Goal: Transaction & Acquisition: Purchase product/service

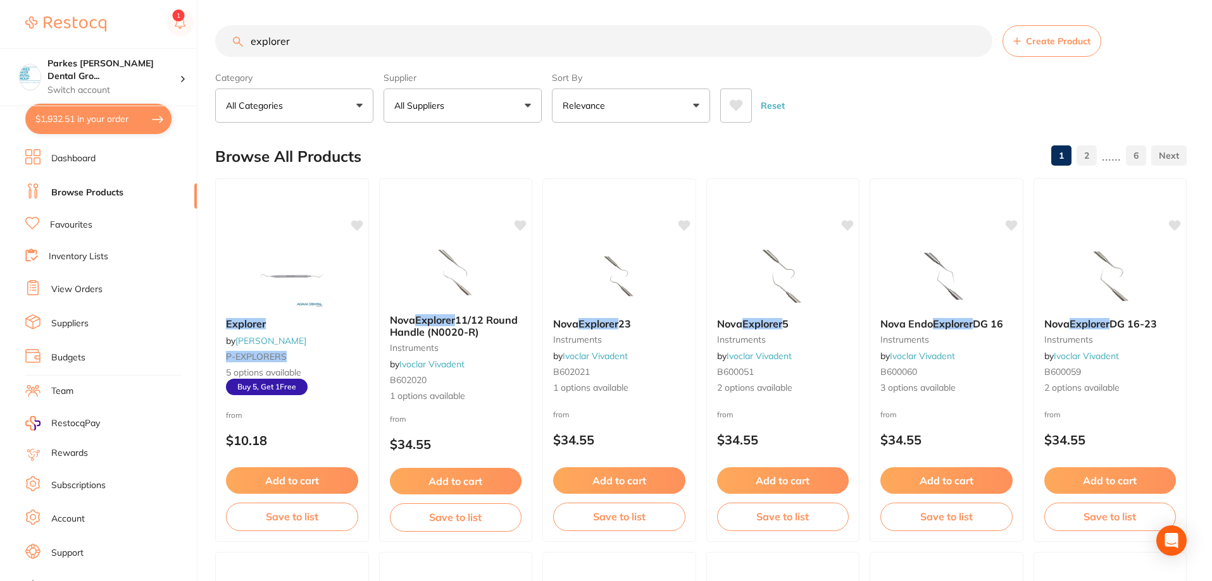
click at [113, 120] on button "$1,932.51 in your order" at bounding box center [98, 119] width 146 height 30
checkbox input "true"
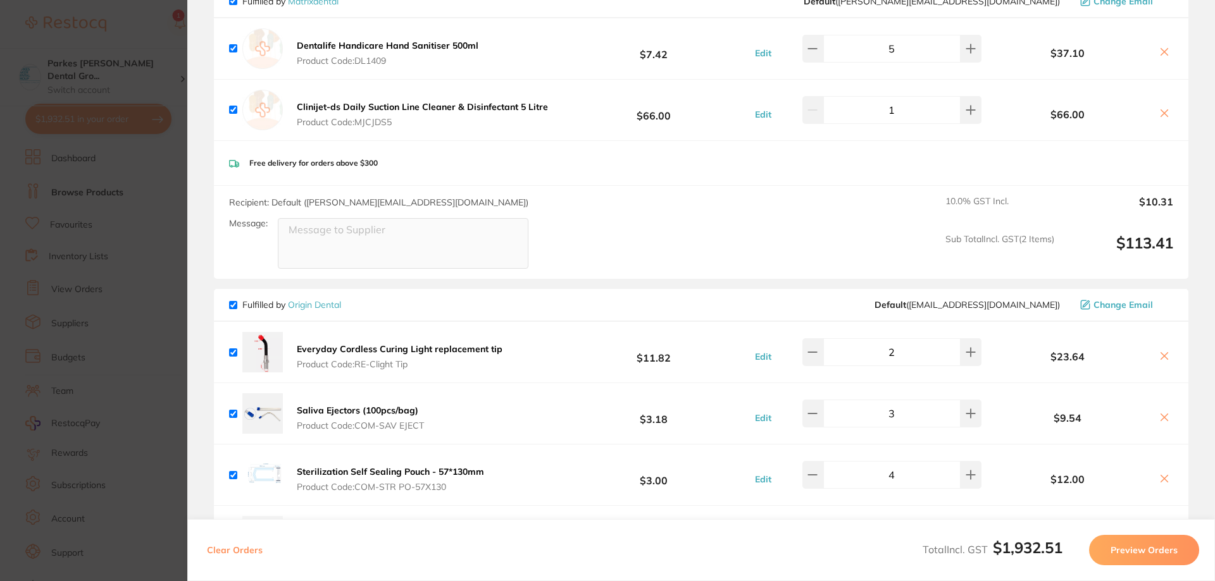
scroll to position [2215, 0]
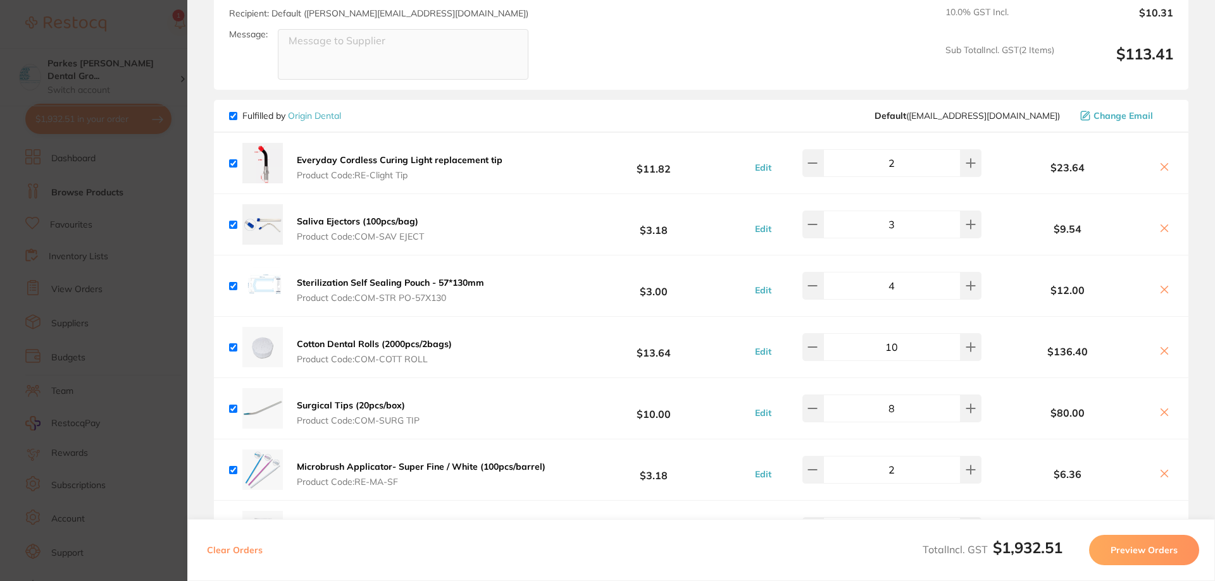
click at [172, 371] on section "Update RRP Set your pre negotiated price for this item. Item Agreed RRP (excl. …" at bounding box center [607, 290] width 1215 height 581
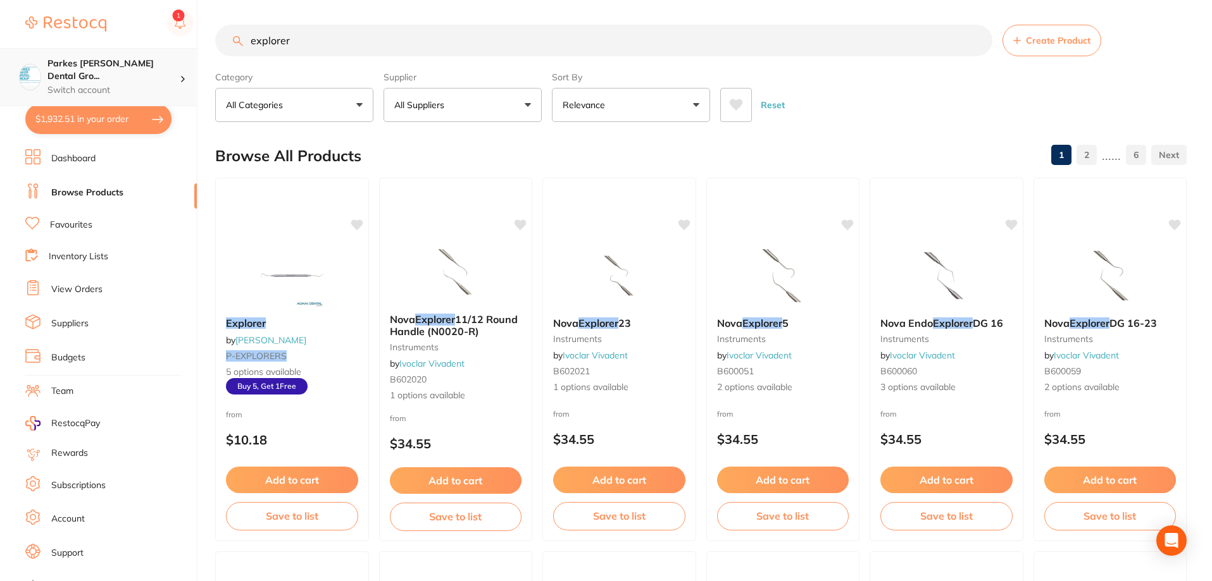
drag, startPoint x: 356, startPoint y: 43, endPoint x: 146, endPoint y: 79, distance: 213.1
click at [146, 79] on div "$1,932.51 Parkes [PERSON_NAME] Dental Gro... Switch account Parkes [PERSON_NAME…" at bounding box center [606, 289] width 1212 height 581
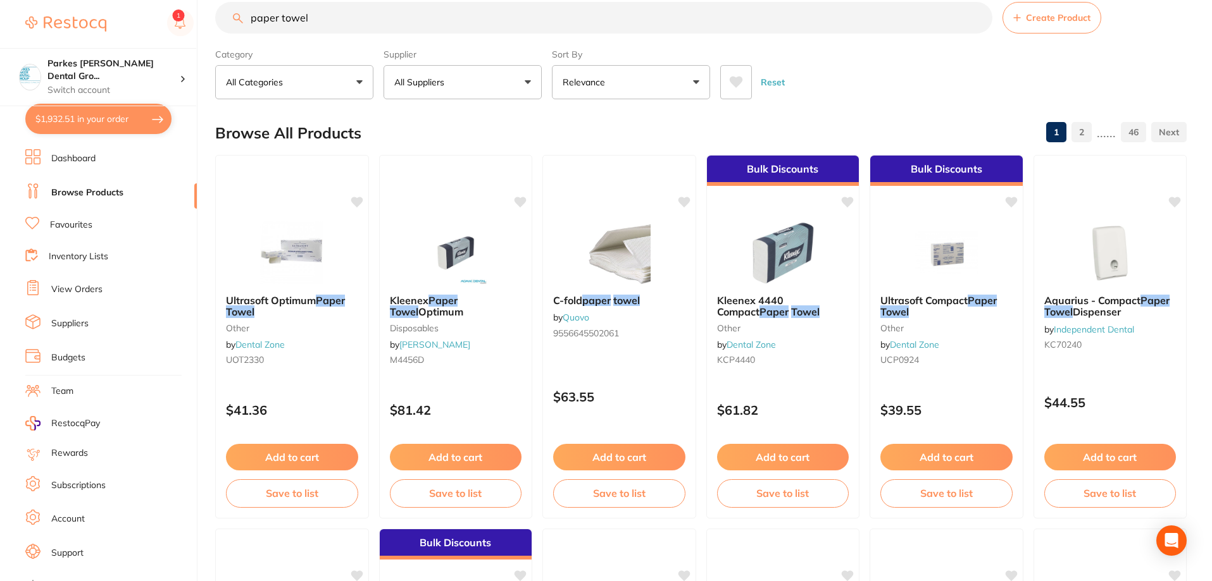
scroll to position [0, 0]
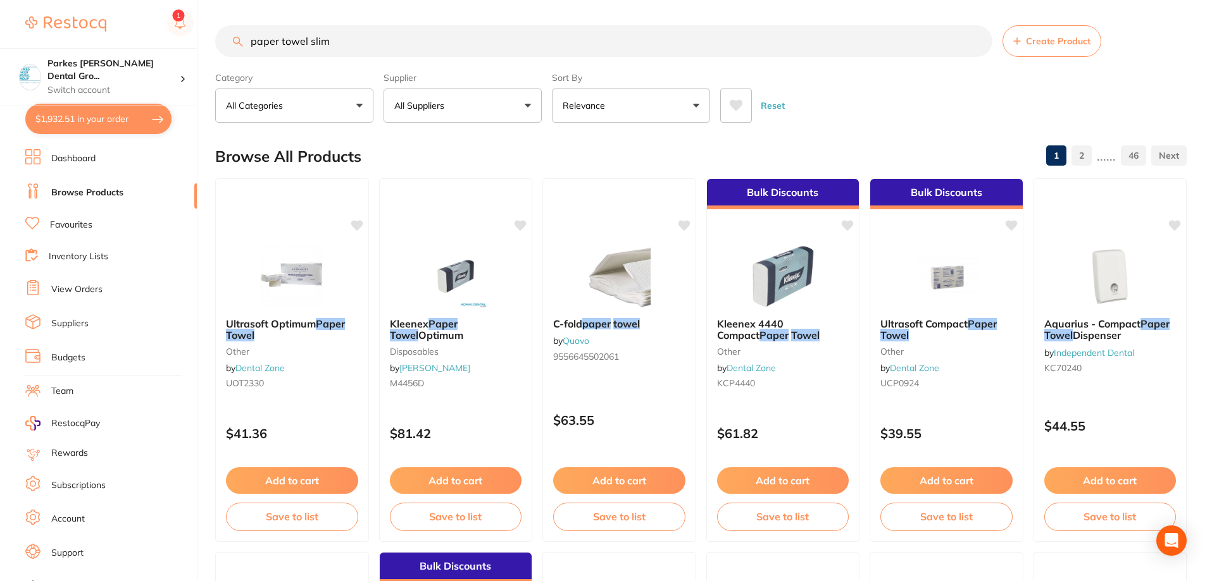
type input "paper towel slim"
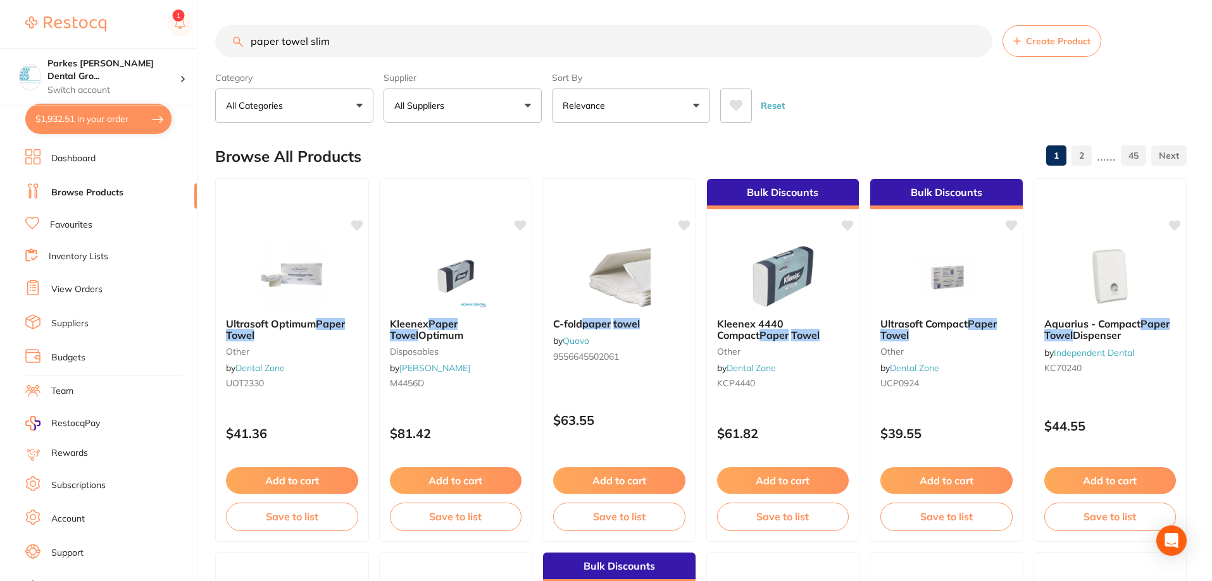
scroll to position [1, 0]
drag, startPoint x: 360, startPoint y: 48, endPoint x: 215, endPoint y: 54, distance: 145.6
click at [215, 54] on div "$1,932.51 Parkes [PERSON_NAME] Dental Gro... Switch account Parkes [PERSON_NAME…" at bounding box center [606, 290] width 1212 height 581
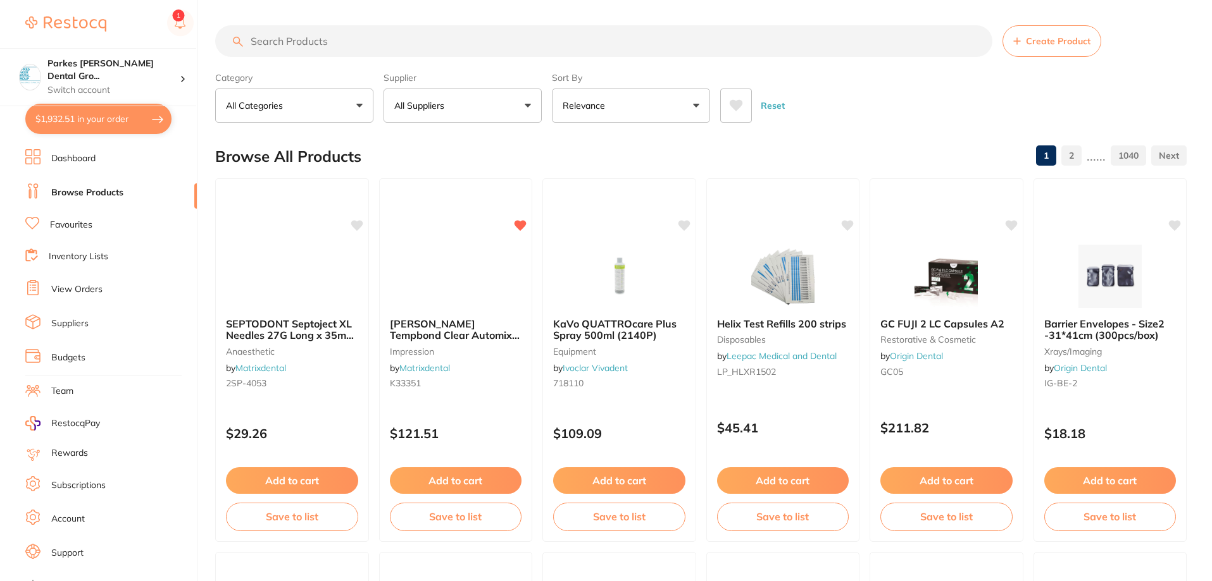
paste input "HSD-9796220"
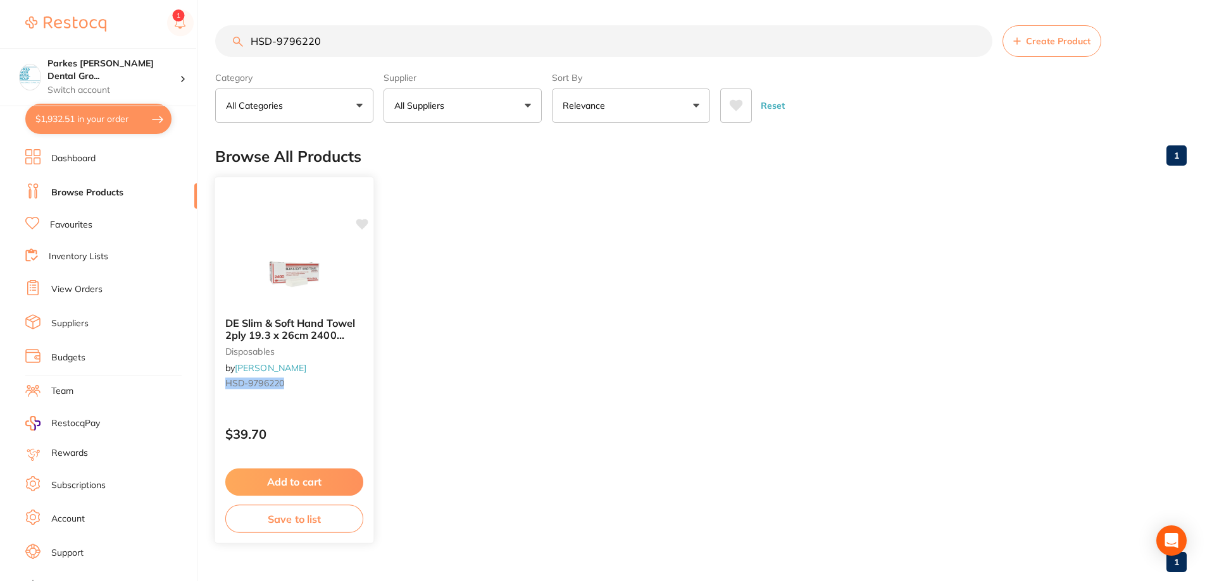
type input "HSD-9796220"
click at [326, 480] on button "Add to cart" at bounding box center [294, 482] width 138 height 27
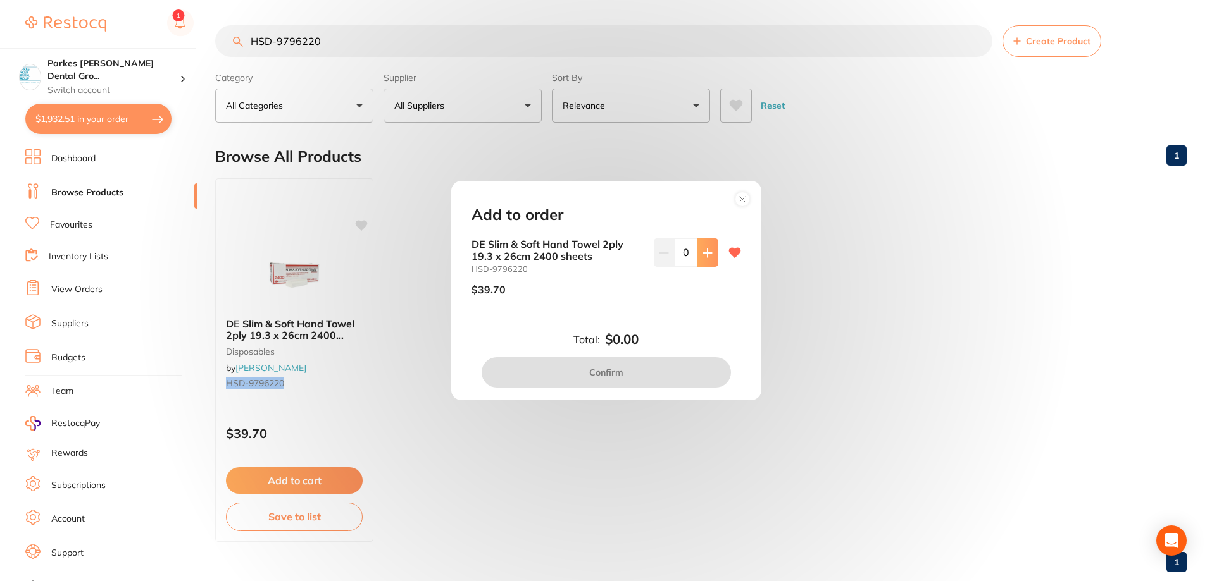
click at [702, 249] on icon at bounding box center [707, 253] width 10 height 10
type input "1"
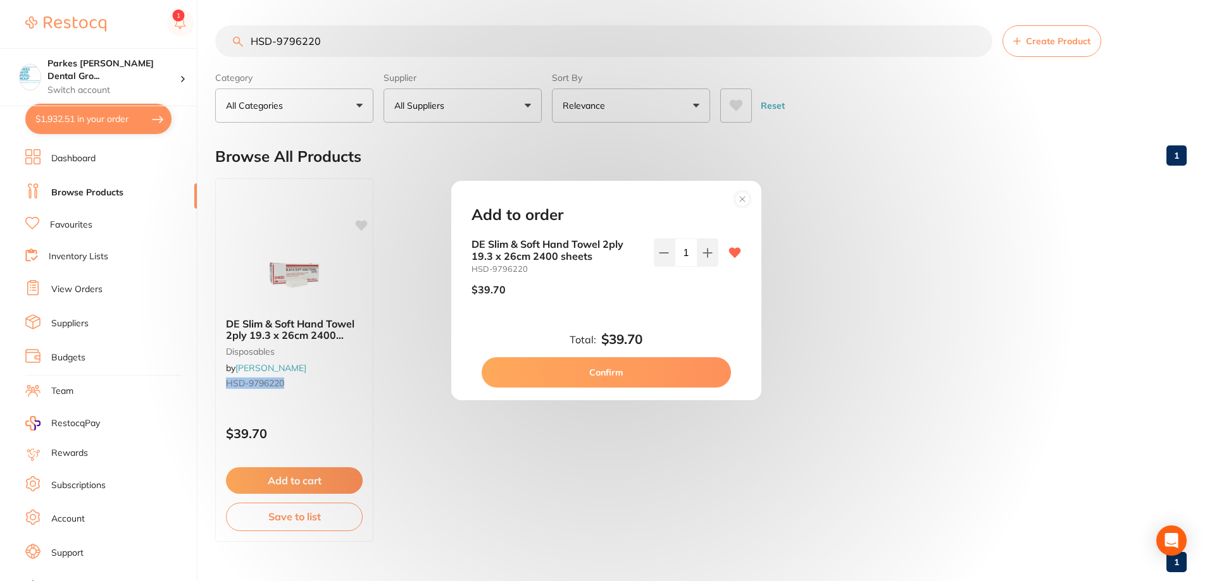
click at [673, 372] on button "Confirm" at bounding box center [606, 373] width 249 height 30
checkbox input "false"
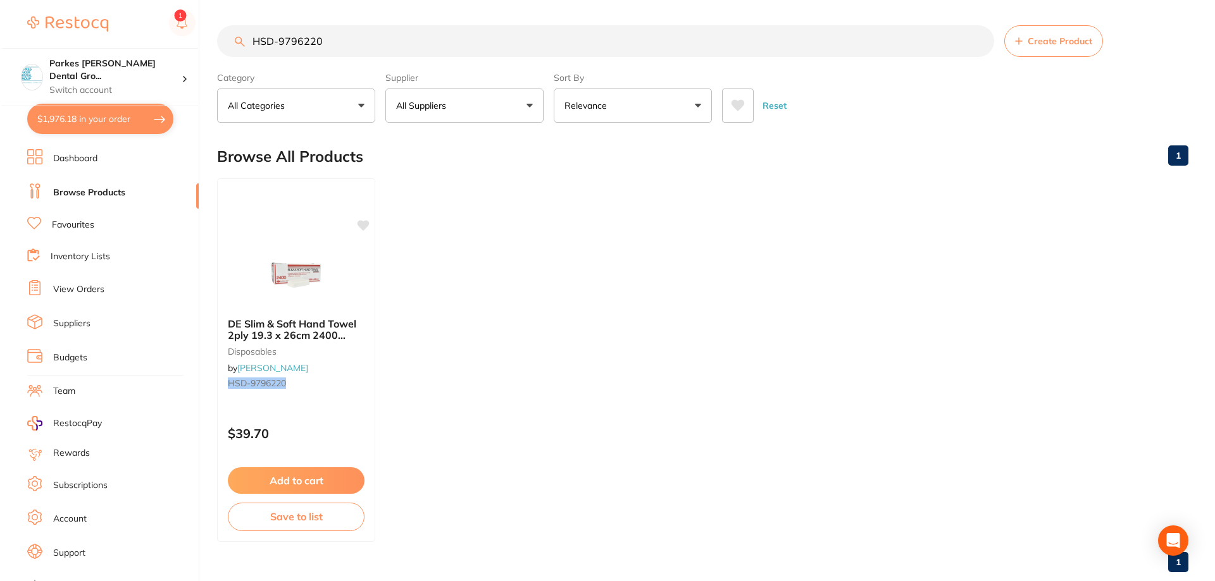
scroll to position [2276, 0]
drag, startPoint x: 339, startPoint y: 41, endPoint x: 230, endPoint y: 45, distance: 108.3
click at [230, 45] on input "HSD-9796220" at bounding box center [603, 41] width 777 height 32
click at [109, 113] on button "$1,976.18 in your order" at bounding box center [98, 119] width 146 height 30
checkbox input "true"
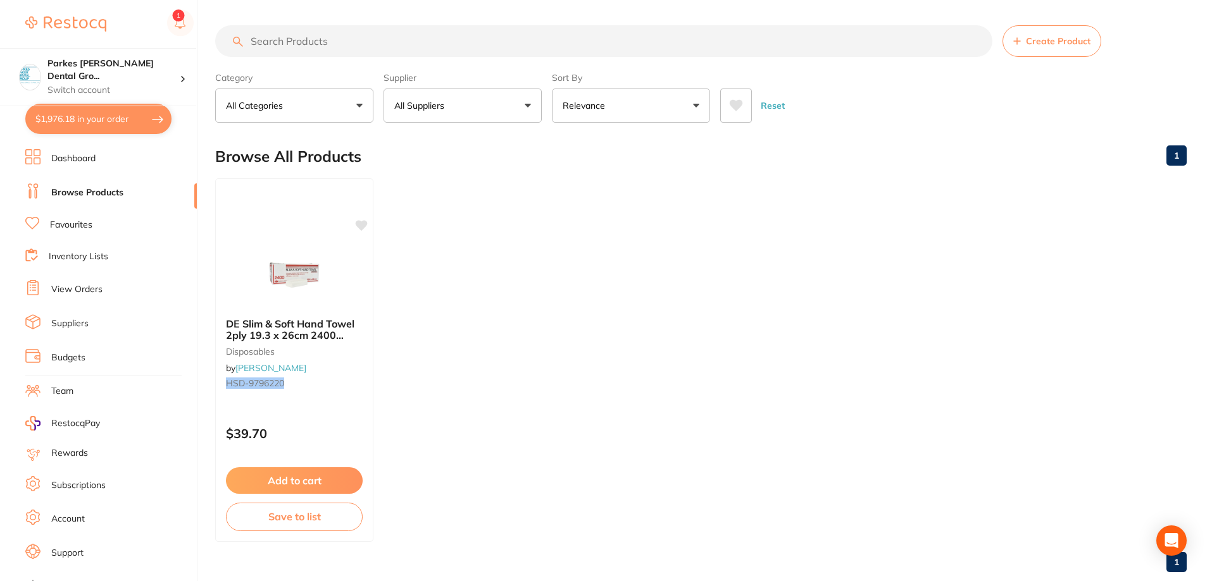
checkbox input "true"
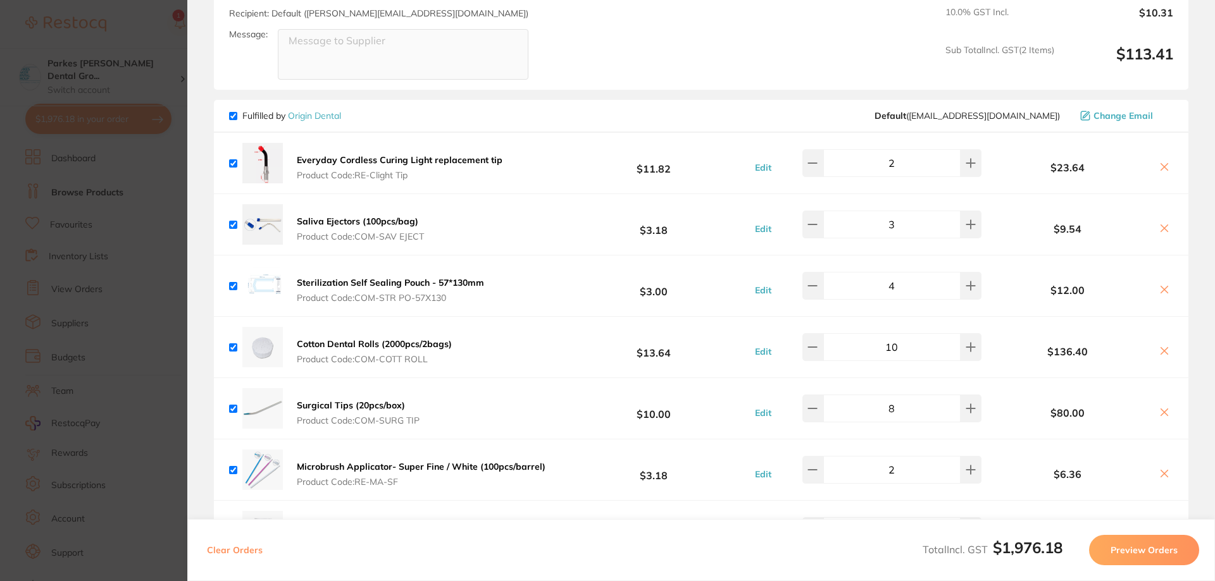
drag, startPoint x: 967, startPoint y: 266, endPoint x: 902, endPoint y: 266, distance: 65.2
click at [966, 272] on button at bounding box center [971, 286] width 21 height 28
click at [816, 281] on icon at bounding box center [812, 286] width 10 height 10
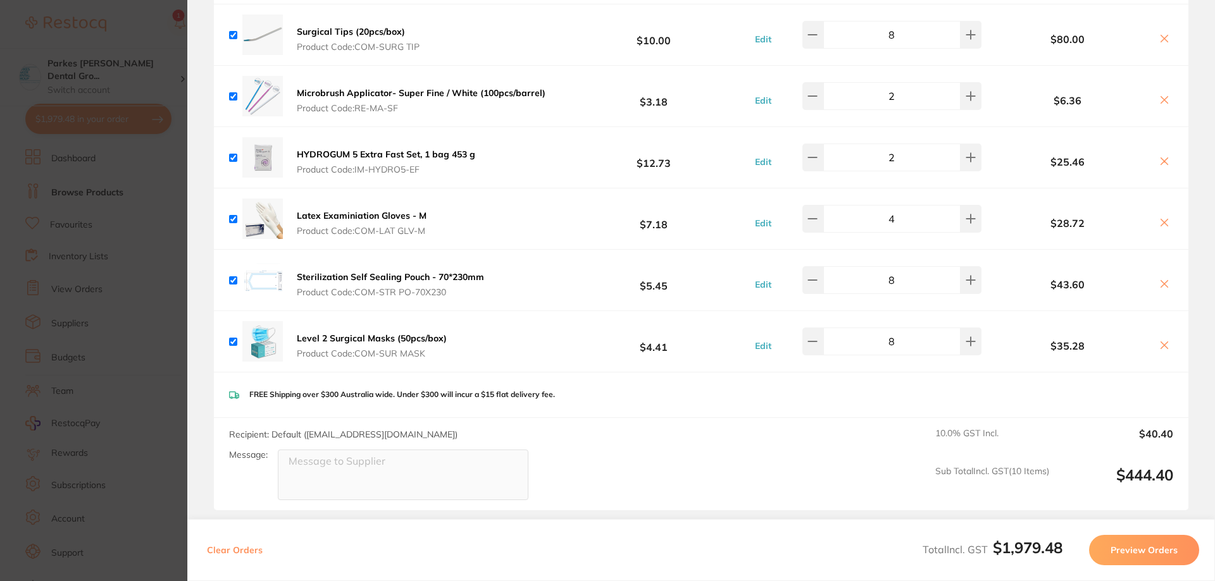
scroll to position [2656, 0]
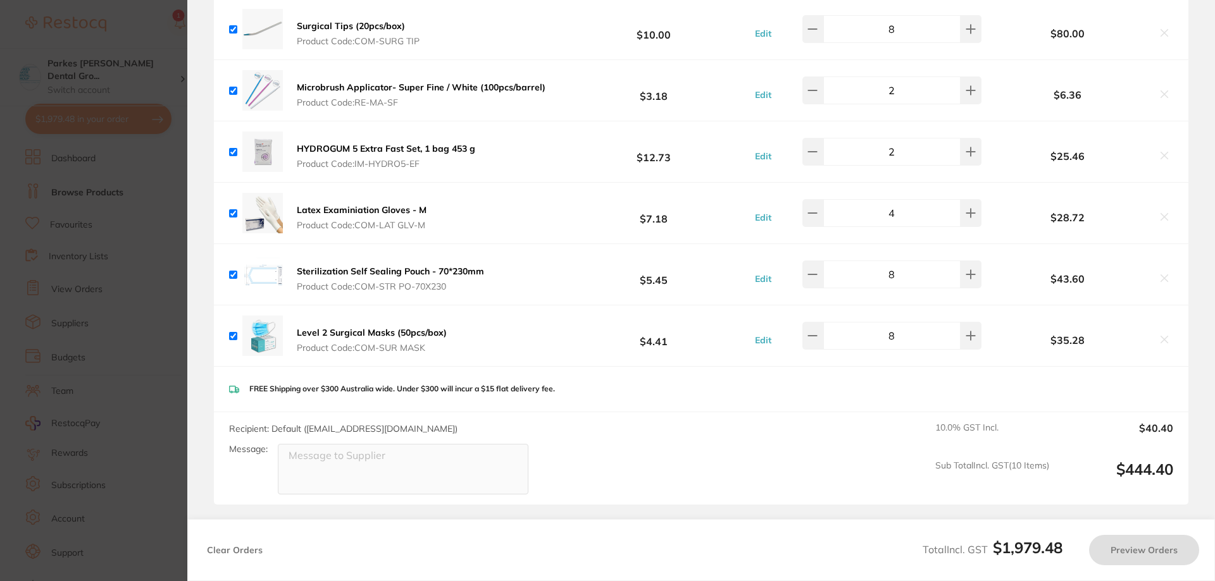
type input "4"
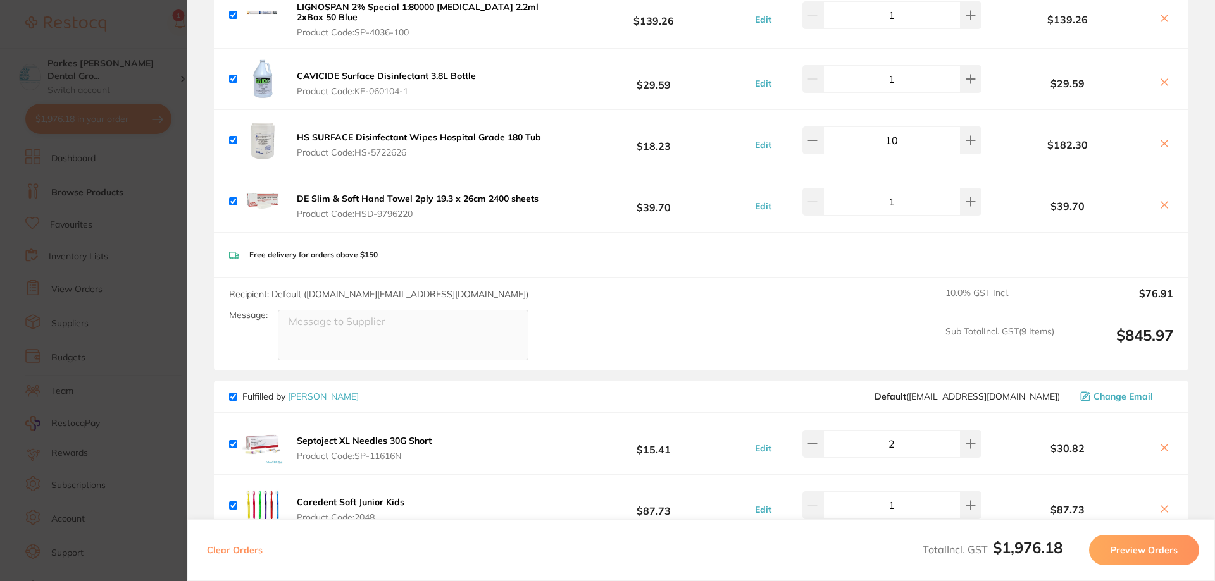
scroll to position [1174, 0]
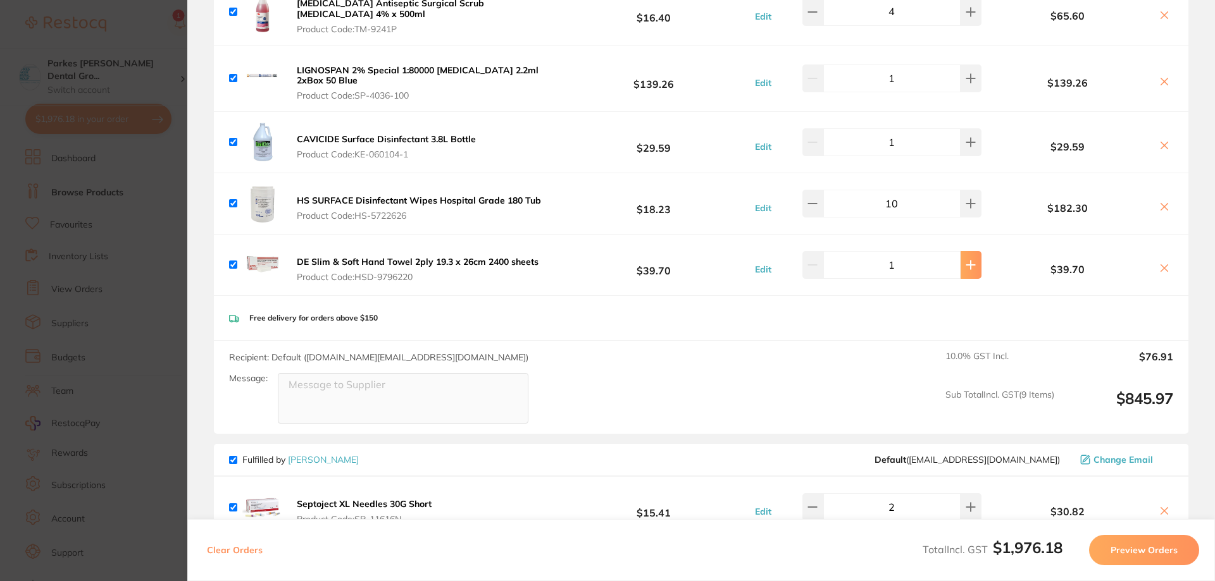
click at [966, 255] on button at bounding box center [971, 265] width 21 height 28
type input "2"
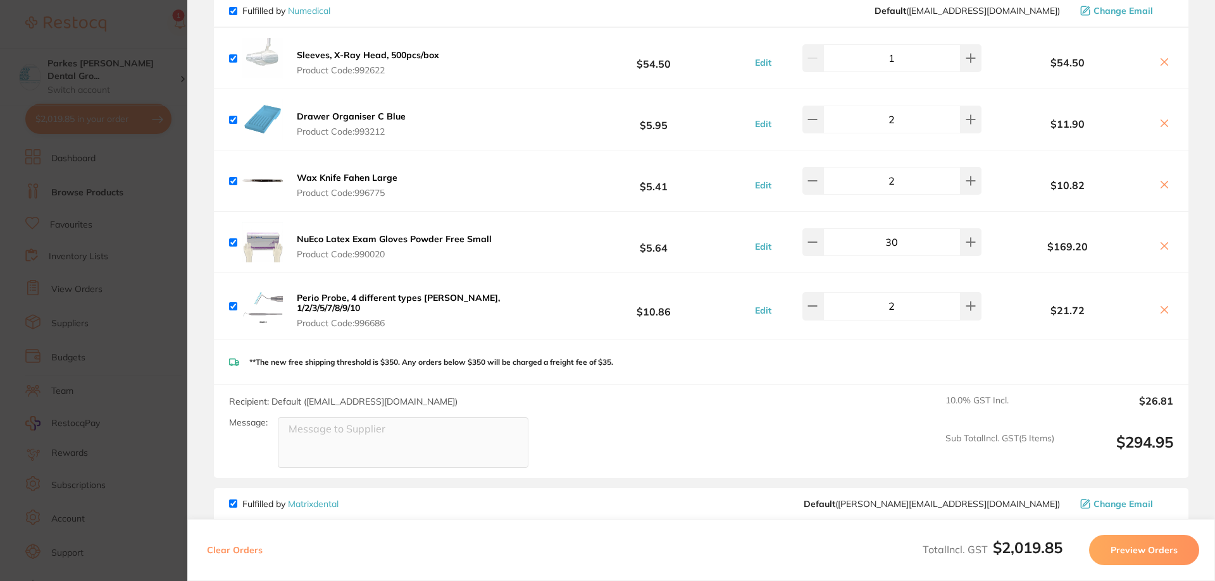
scroll to position [1708, 0]
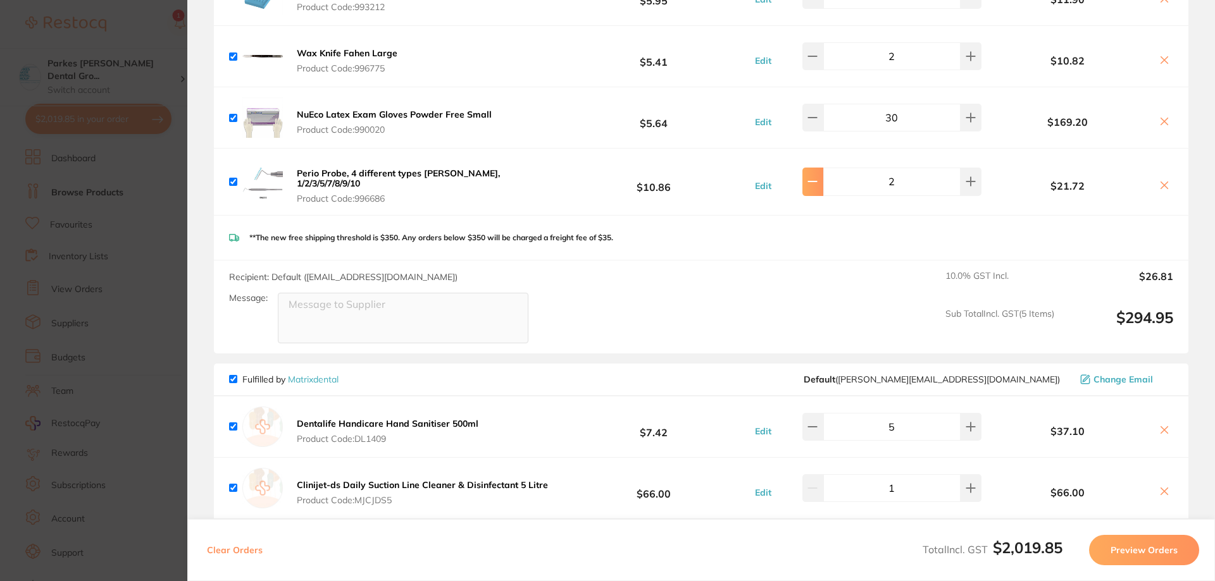
click at [818, 177] on icon at bounding box center [812, 182] width 10 height 10
type input "1"
click at [1161, 180] on icon at bounding box center [1164, 185] width 10 height 10
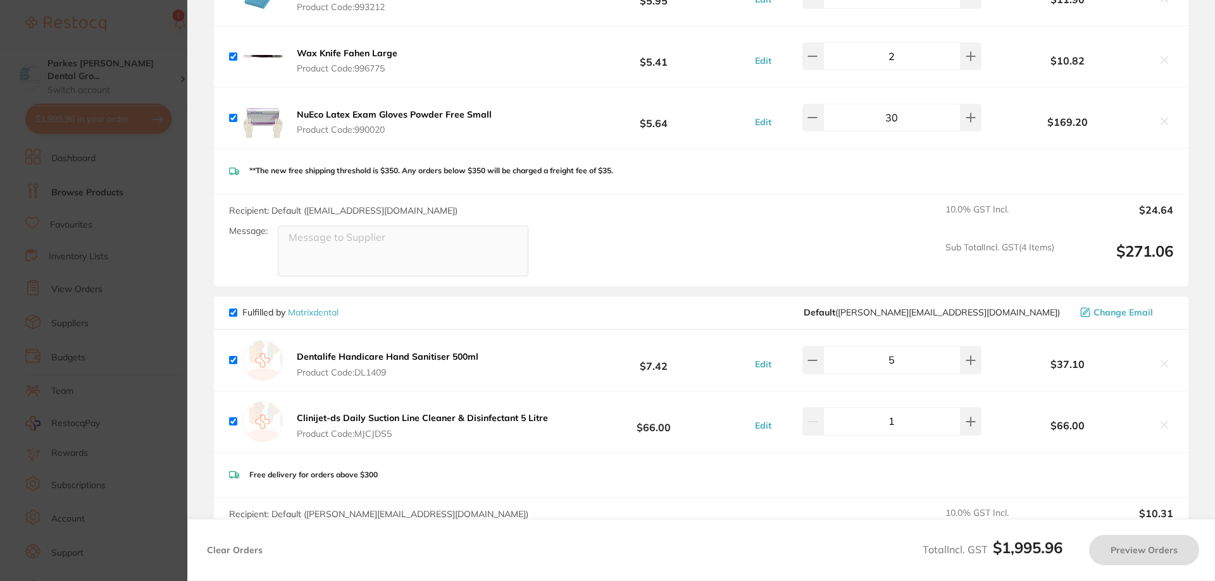
checkbox input "true"
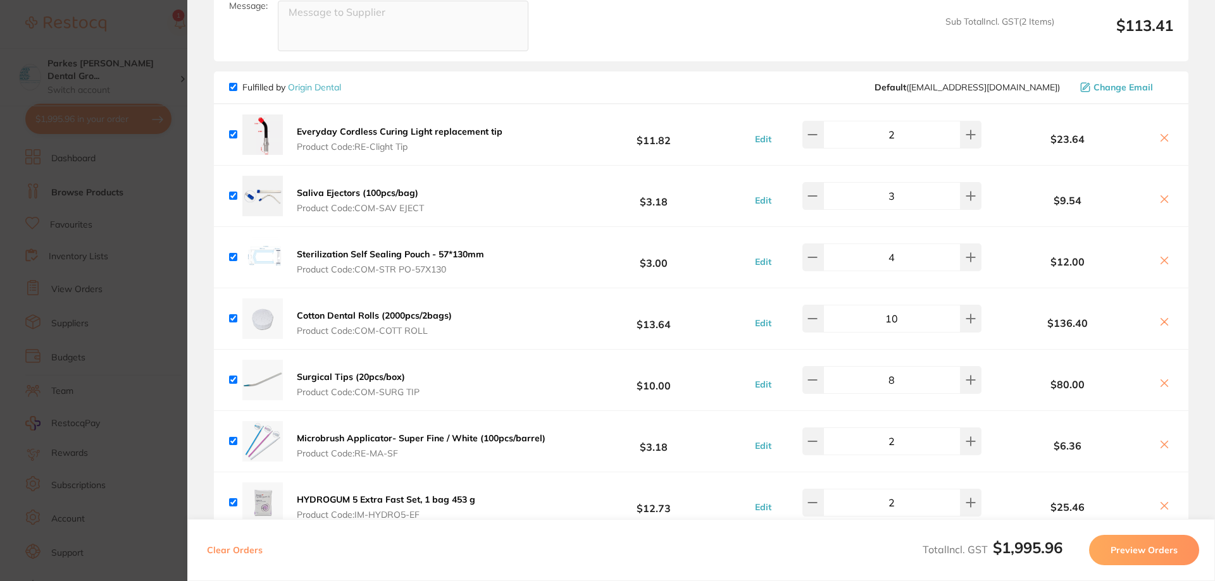
scroll to position [2278, 0]
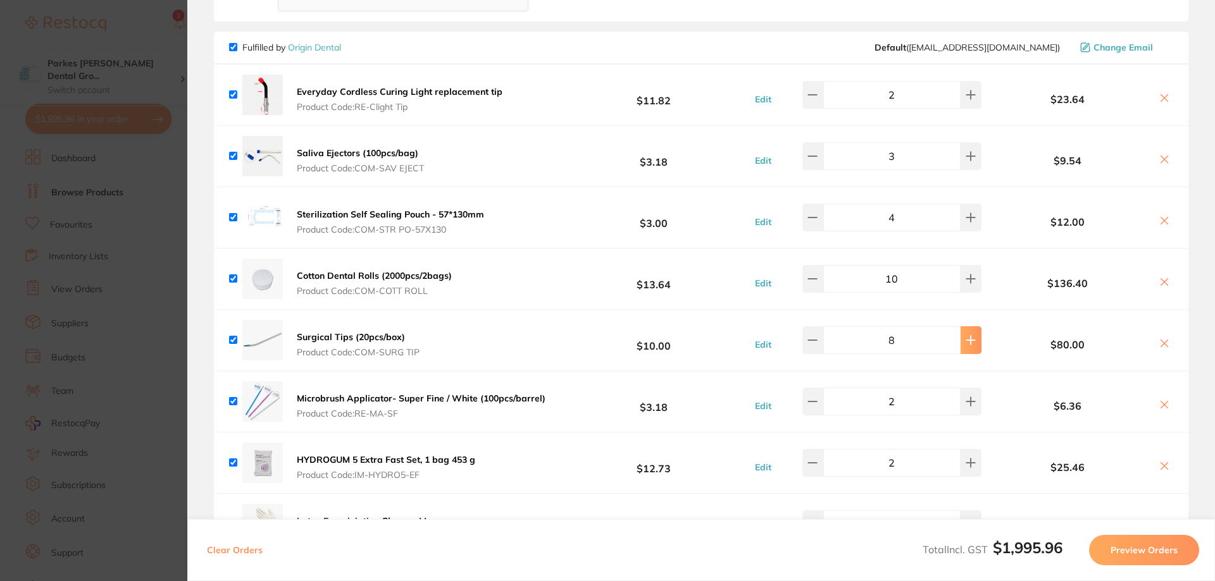
click at [966, 327] on button at bounding box center [971, 340] width 21 height 28
click at [823, 326] on button at bounding box center [812, 340] width 21 height 28
type input "8"
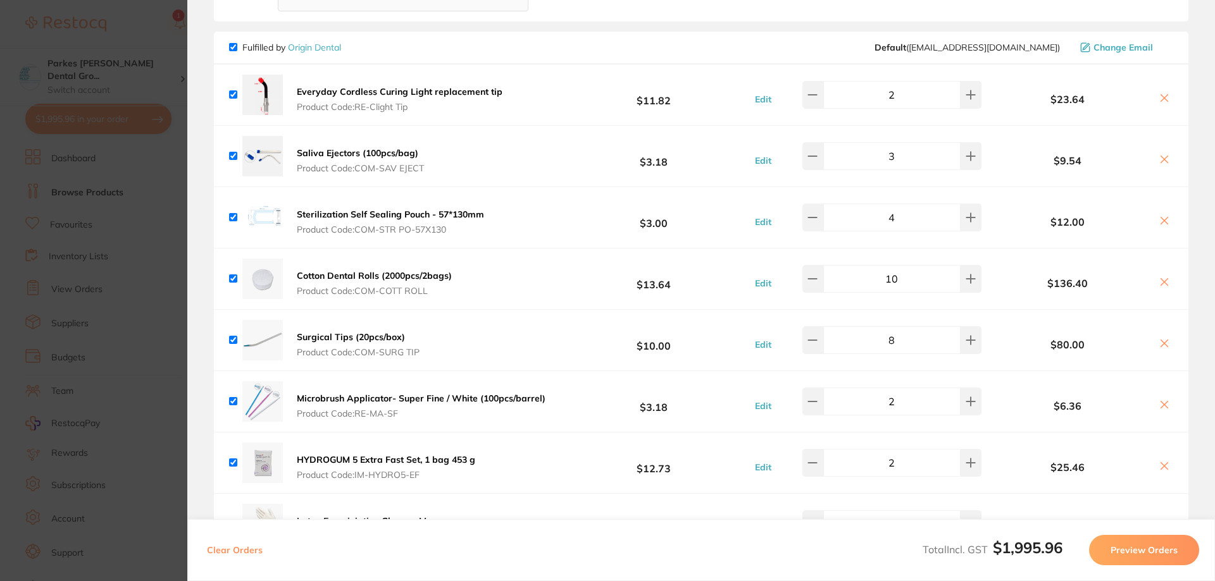
click at [161, 516] on section "Update RRP Set your pre negotiated price for this item. Item Agreed RRP (excl. …" at bounding box center [607, 290] width 1215 height 581
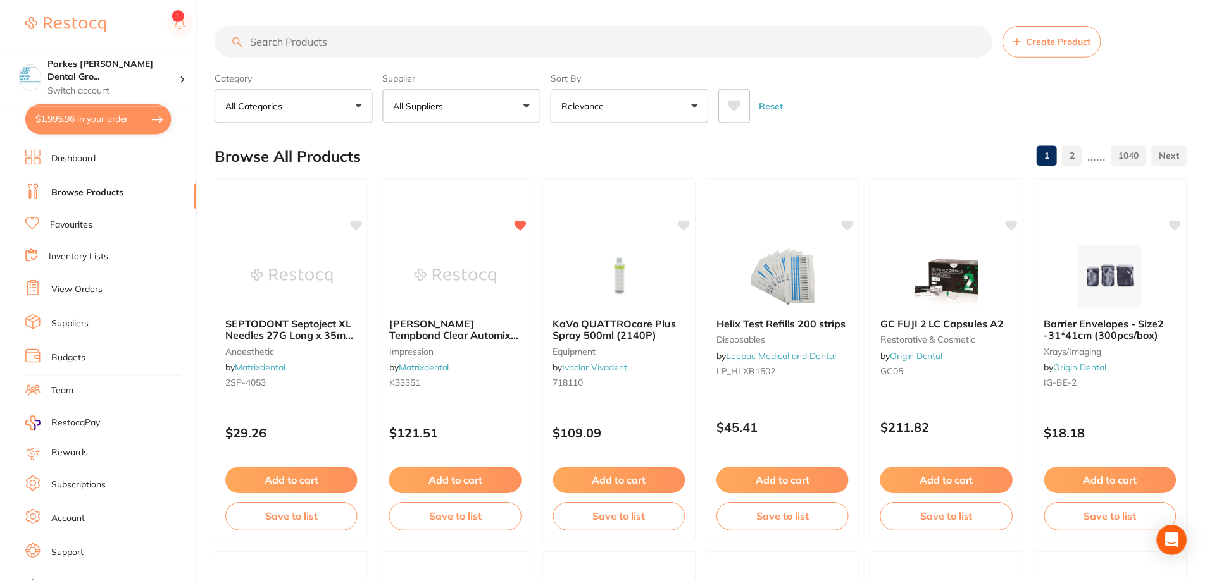
scroll to position [1, 0]
